Goal: Navigation & Orientation: Find specific page/section

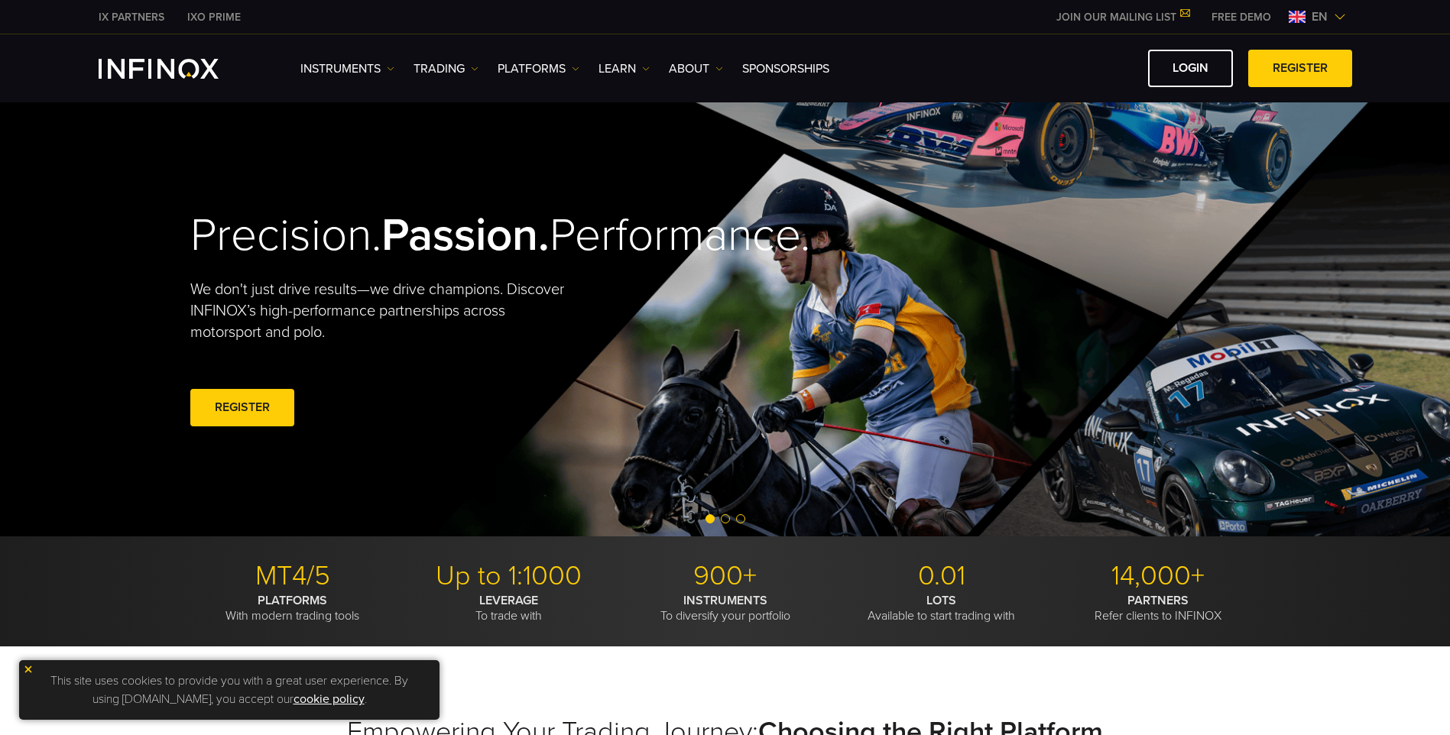
click at [191, 73] on img "INFINOX Logo" at bounding box center [159, 69] width 120 height 20
click at [440, 69] on link "TRADING" at bounding box center [446, 69] width 65 height 18
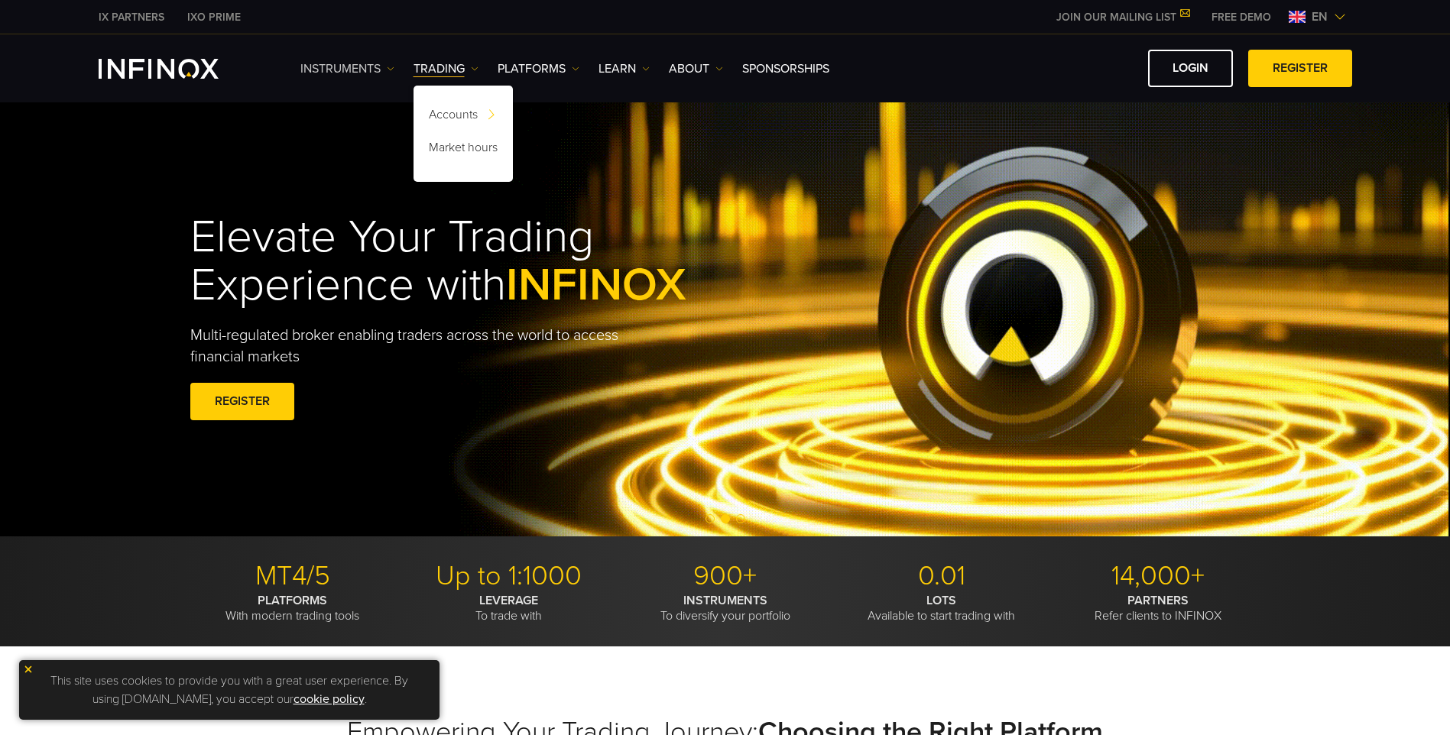
click at [373, 63] on link "Instruments" at bounding box center [347, 69] width 94 height 18
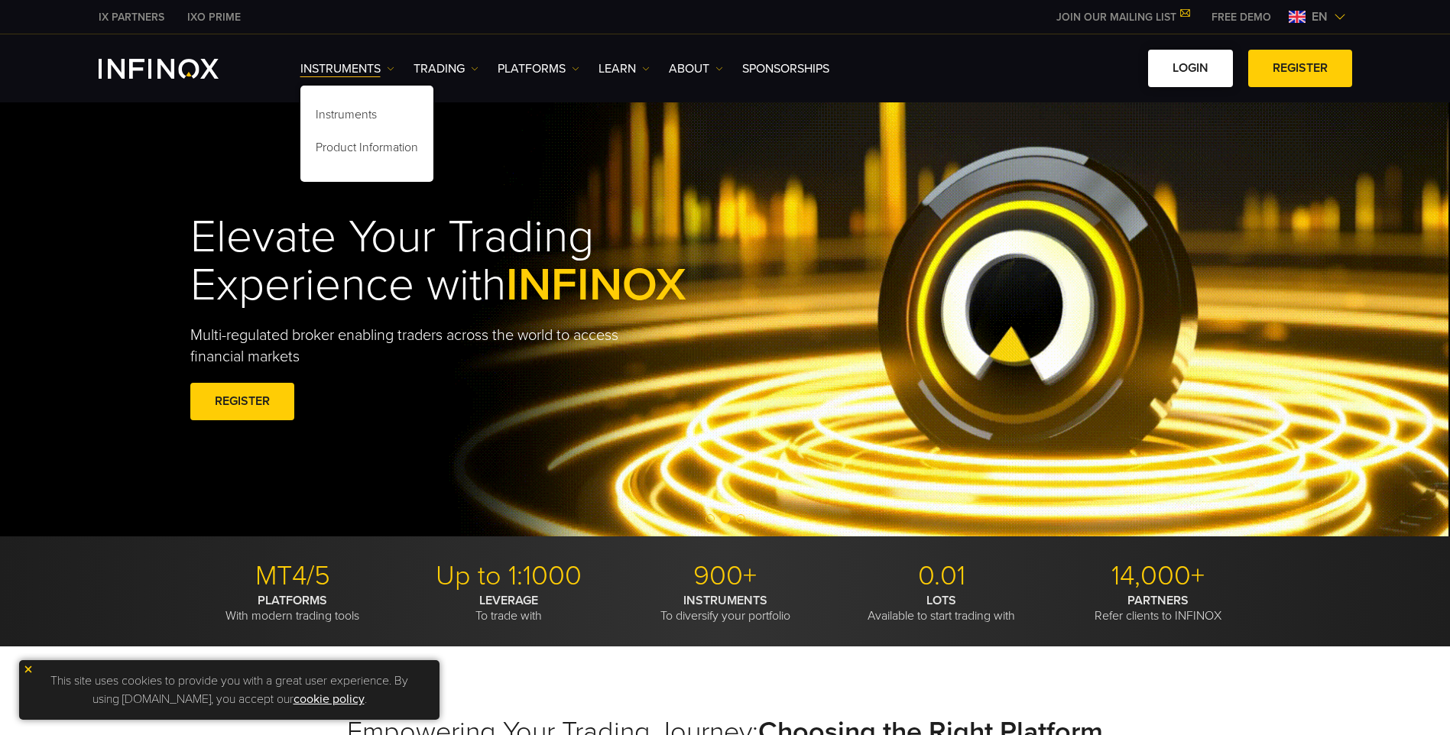
click at [1186, 72] on link "LOGIN" at bounding box center [1190, 68] width 85 height 37
